Goal: Navigation & Orientation: Find specific page/section

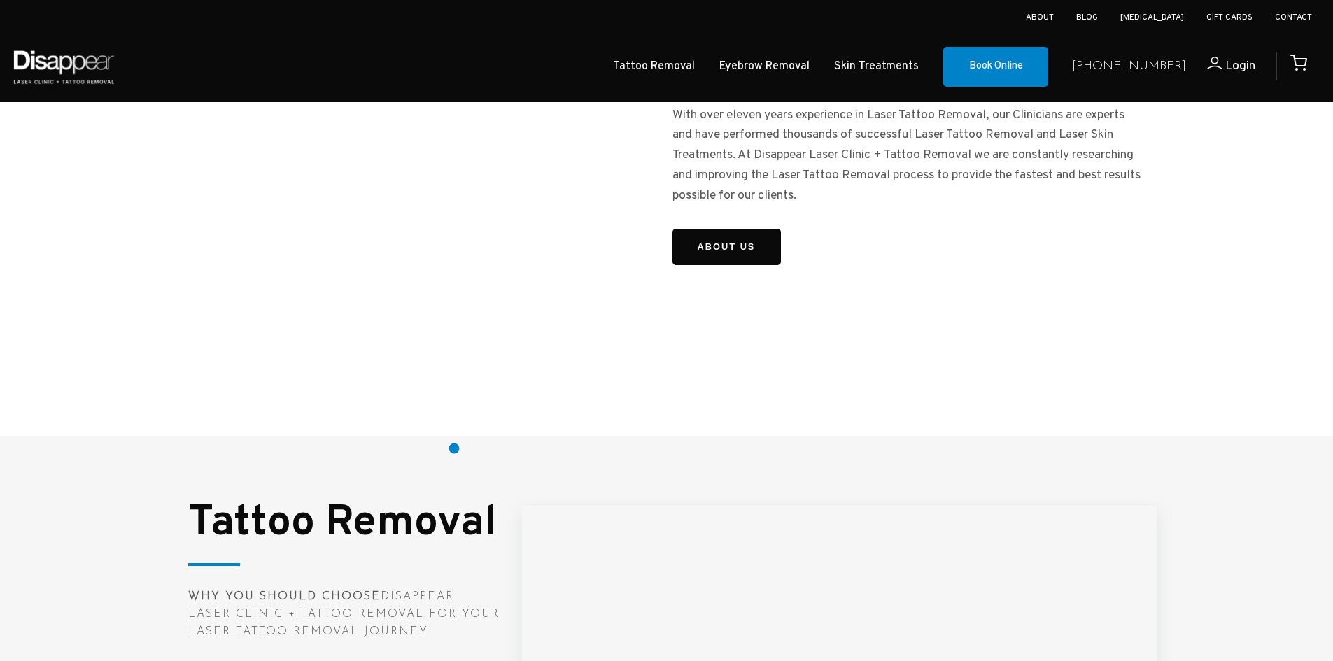
scroll to position [1361, 0]
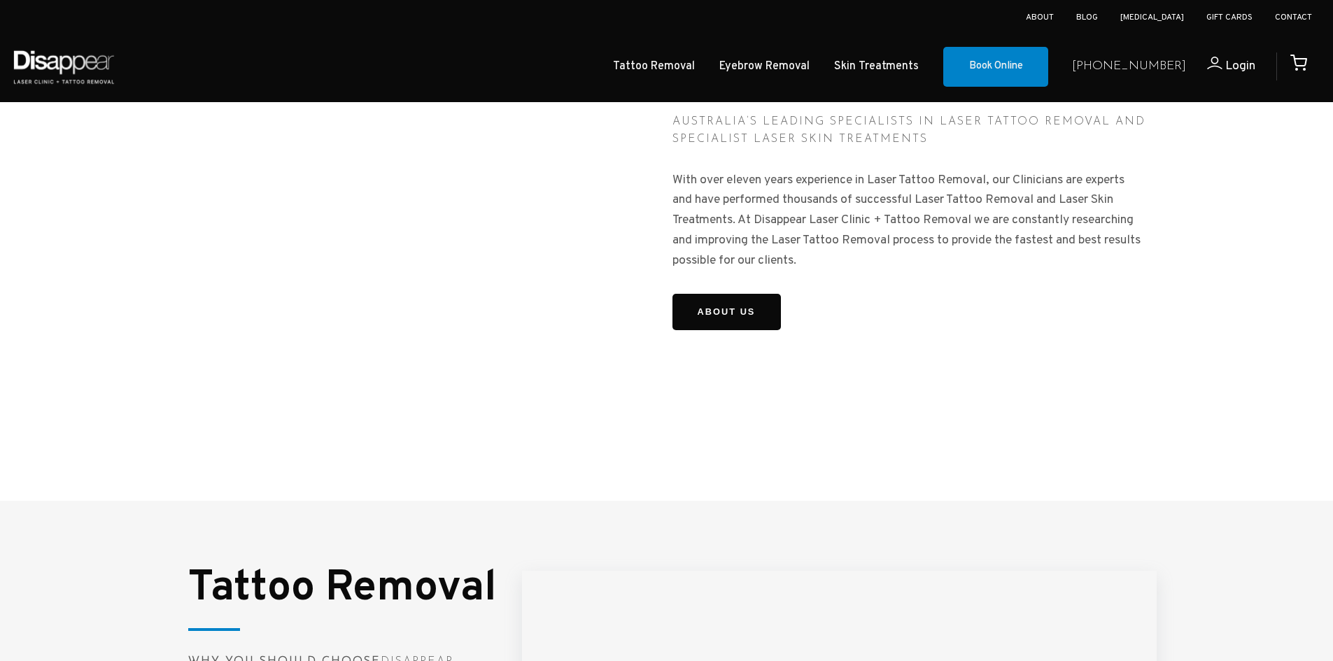
click at [1053, 10] on li "About" at bounding box center [1039, 17] width 28 height 21
click at [1053, 15] on link "About" at bounding box center [1039, 17] width 28 height 11
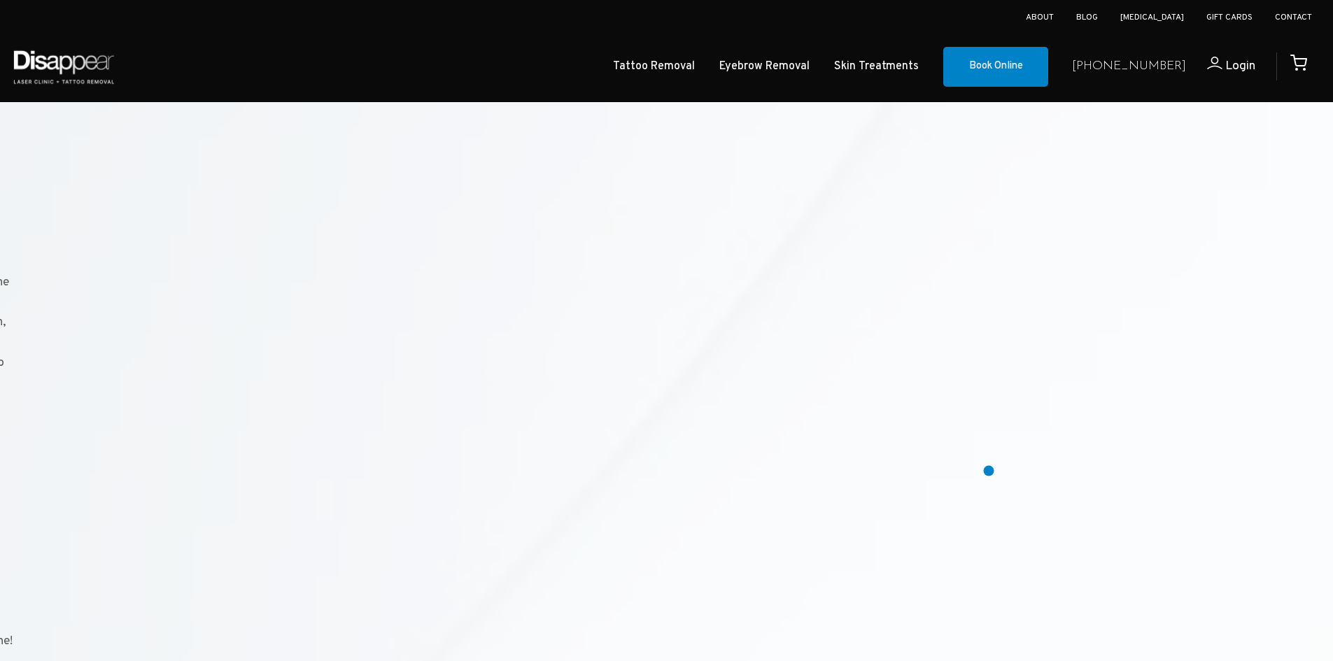
scroll to position [1119, 0]
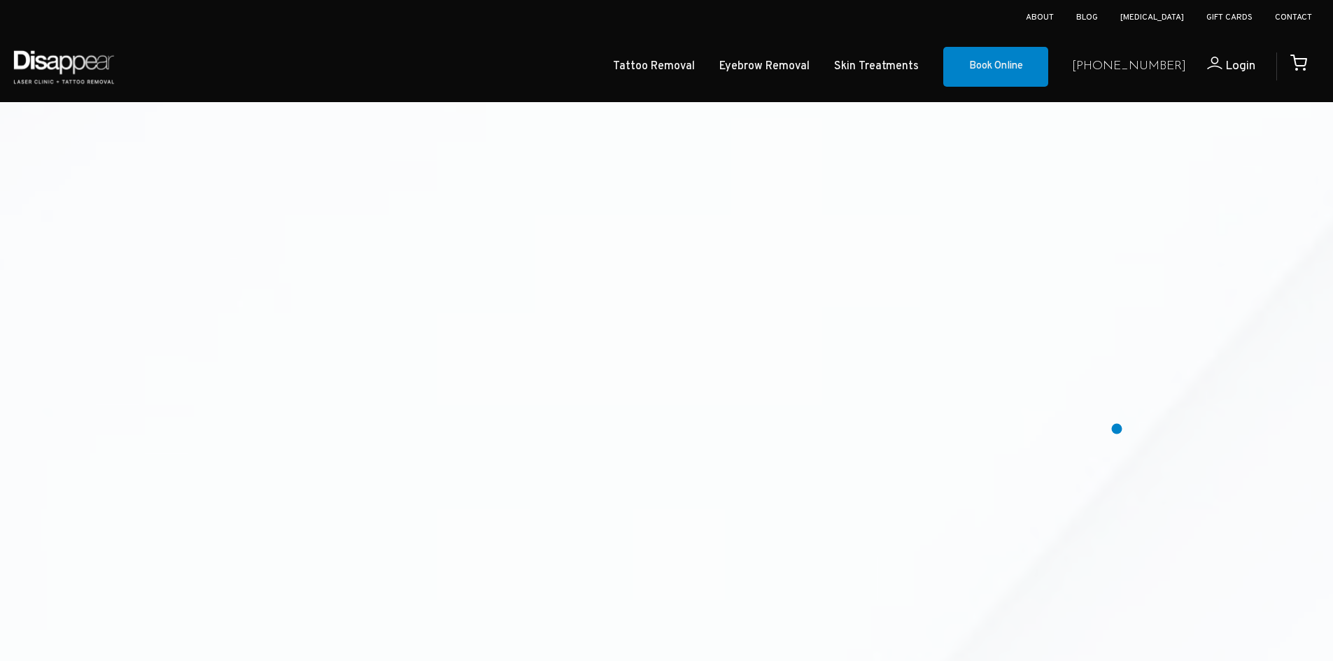
scroll to position [2536, 0]
